Goal: Communication & Community: Answer question/provide support

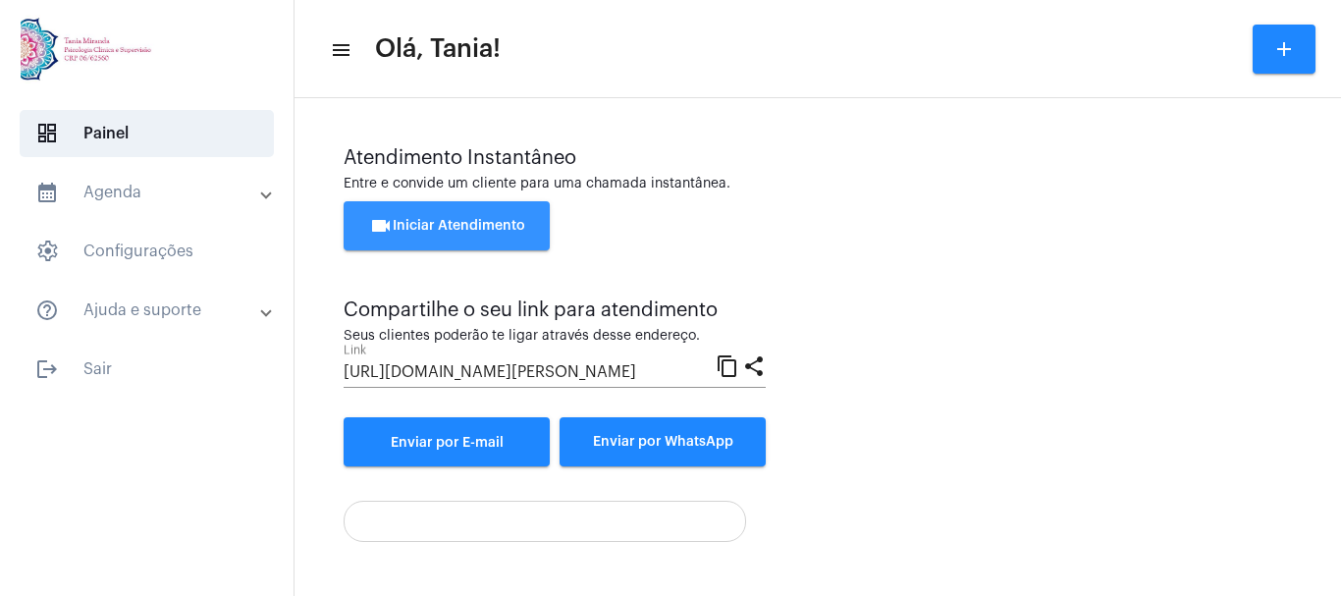
click at [431, 223] on span "videocam Iniciar Atendimento" at bounding box center [447, 226] width 156 height 14
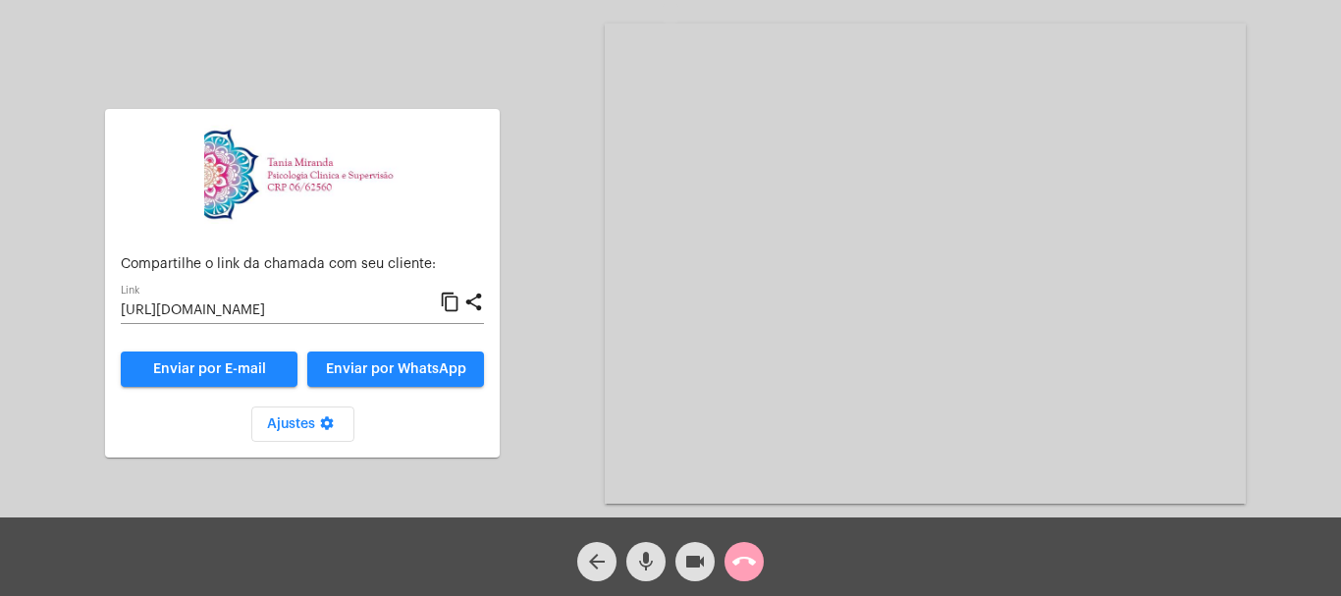
click at [739, 562] on mat-icon "call_end" at bounding box center [745, 562] width 24 height 24
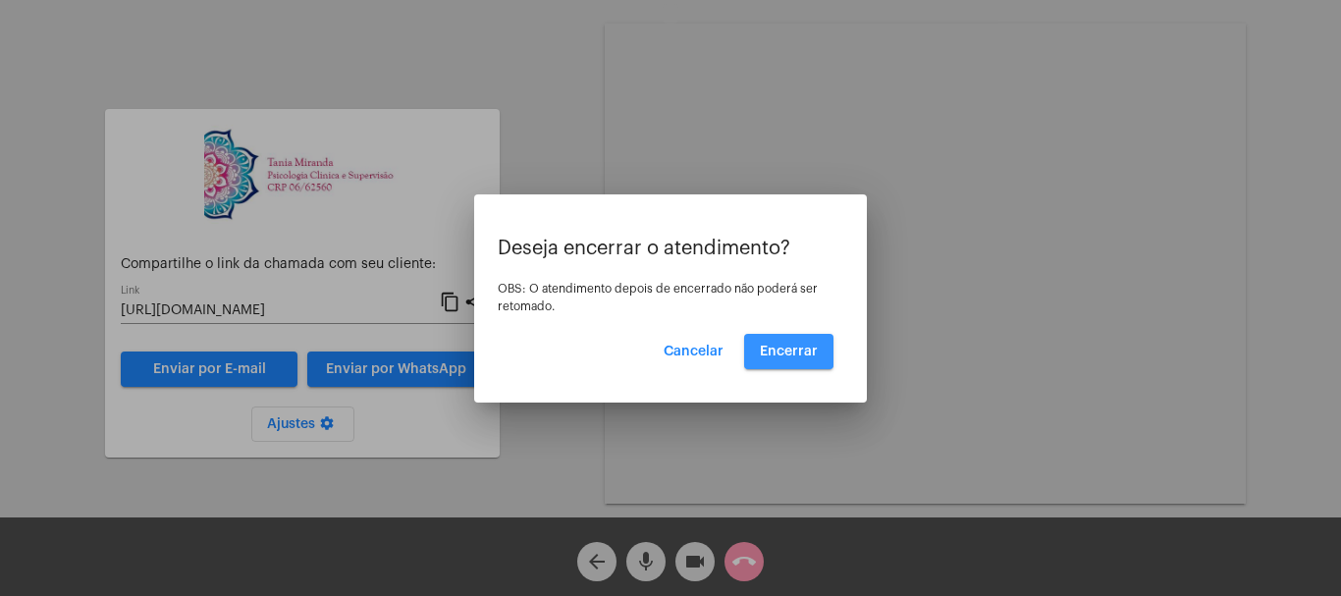
click at [783, 350] on span "Encerrar" at bounding box center [789, 352] width 58 height 14
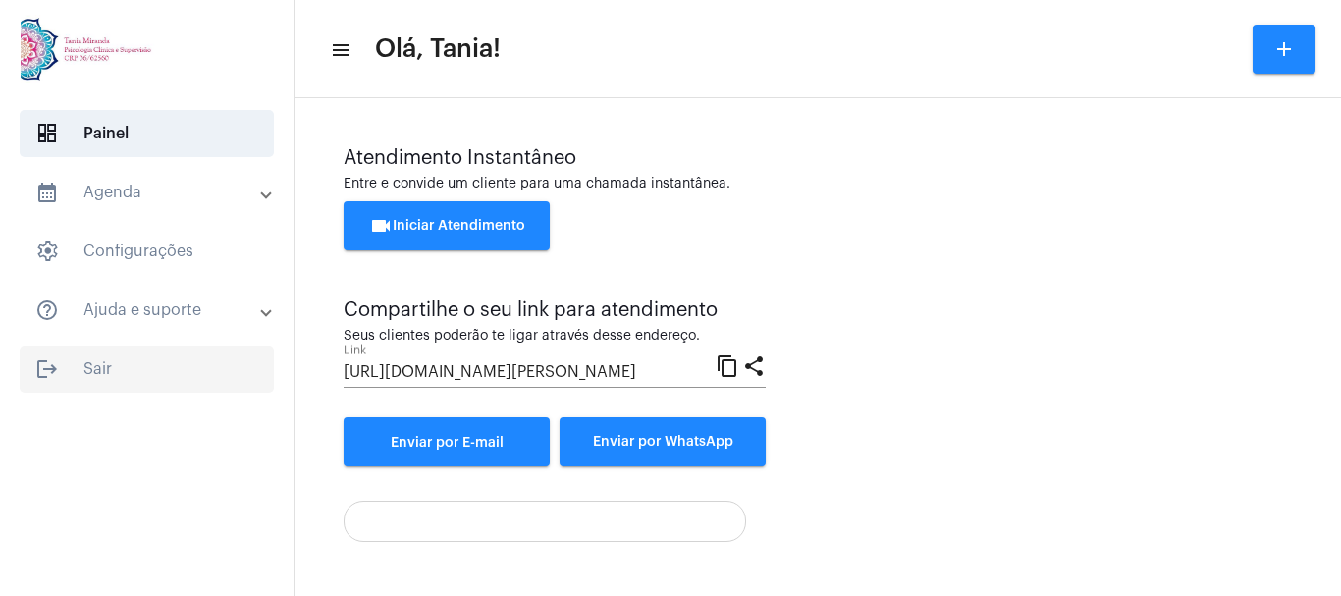
click at [97, 364] on span "logout Sair" at bounding box center [147, 369] width 254 height 47
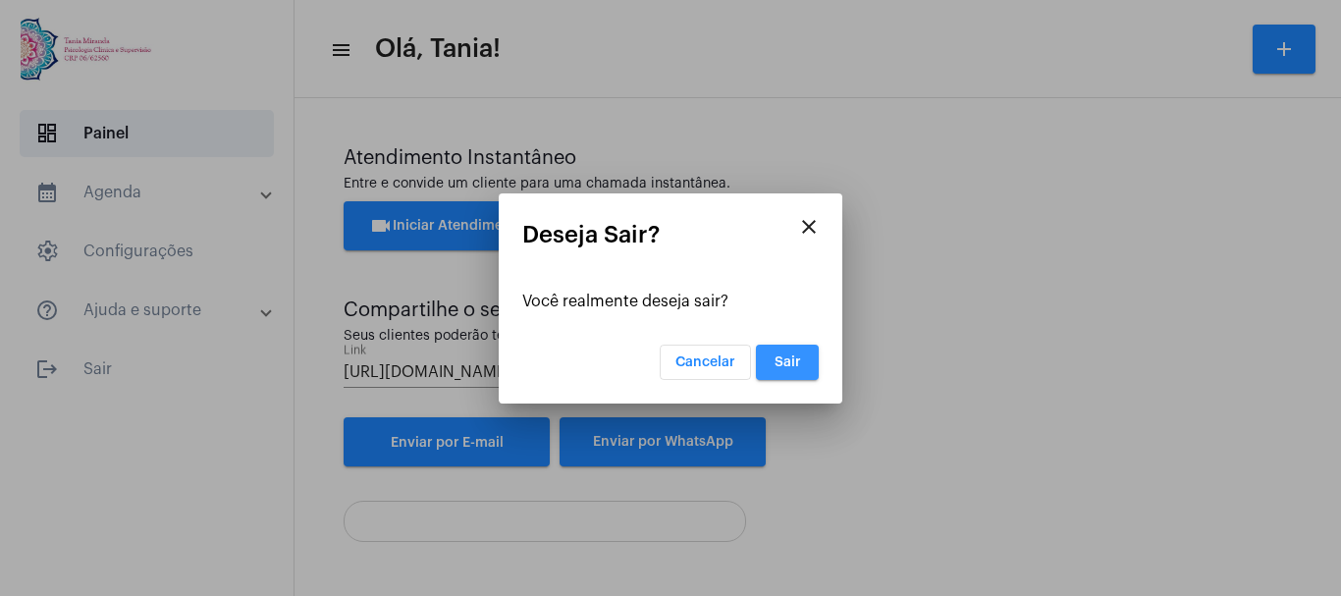
click at [790, 360] on span "Sair" at bounding box center [788, 362] width 27 height 14
